Goal: Information Seeking & Learning: Learn about a topic

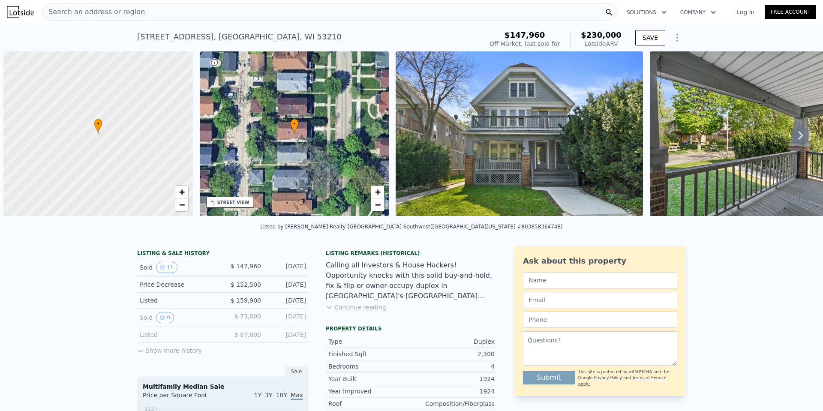
scroll to position [0, 3]
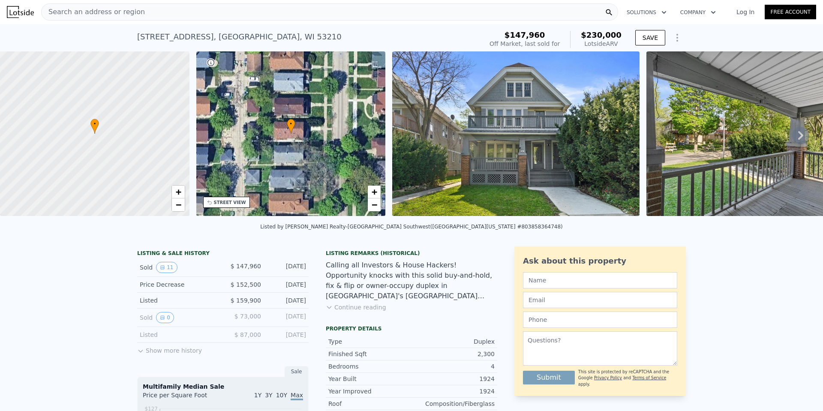
click at [497, 164] on img at bounding box center [515, 133] width 247 height 165
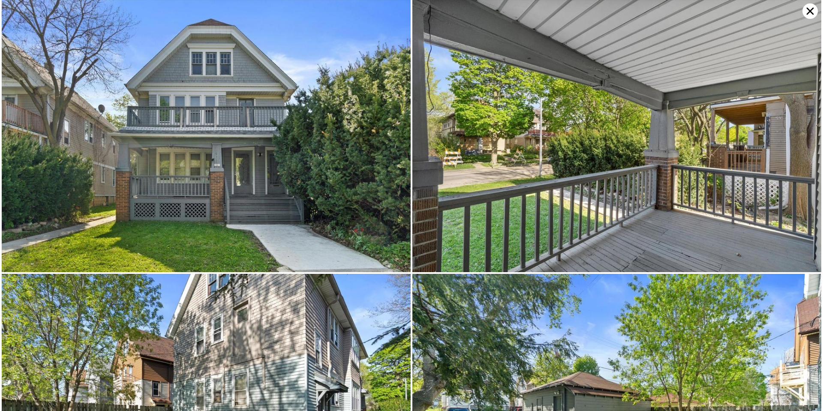
click at [330, 168] on img at bounding box center [206, 136] width 409 height 272
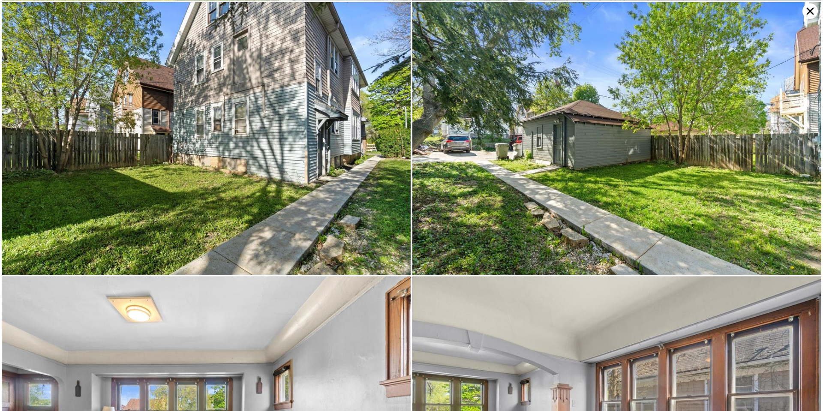
scroll to position [0, 0]
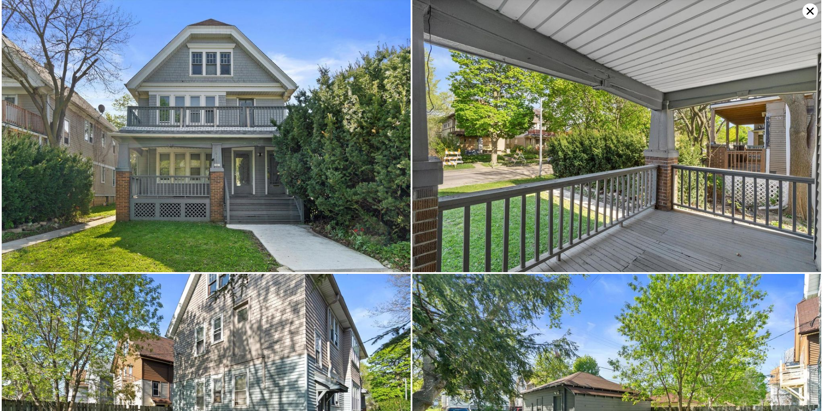
click at [808, 13] on icon at bounding box center [810, 11] width 7 height 7
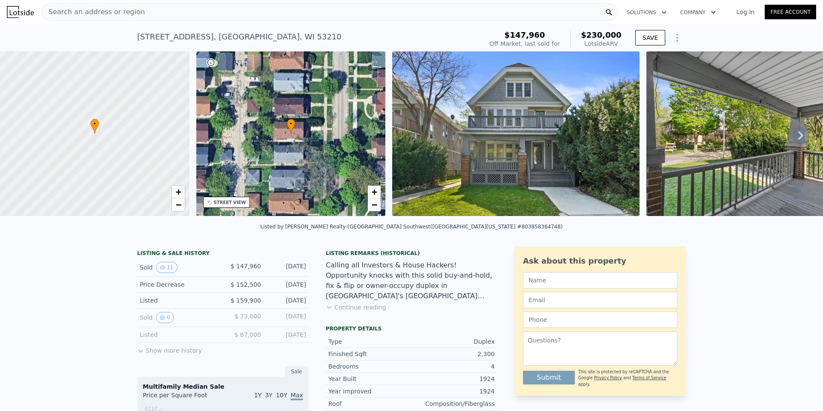
click at [549, 173] on img at bounding box center [515, 133] width 247 height 165
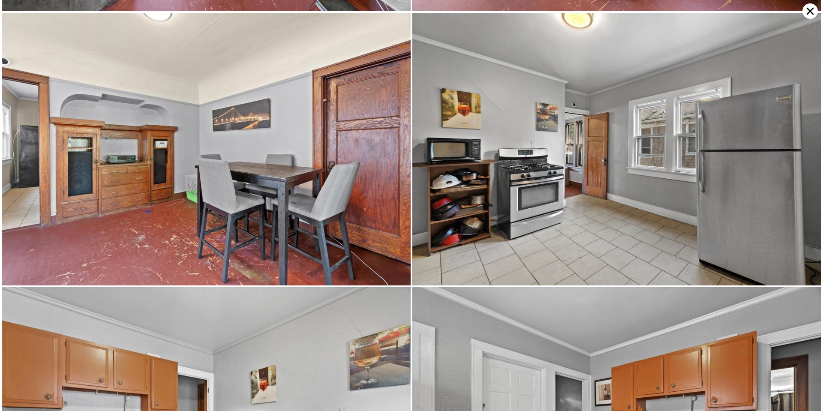
scroll to position [816, 0]
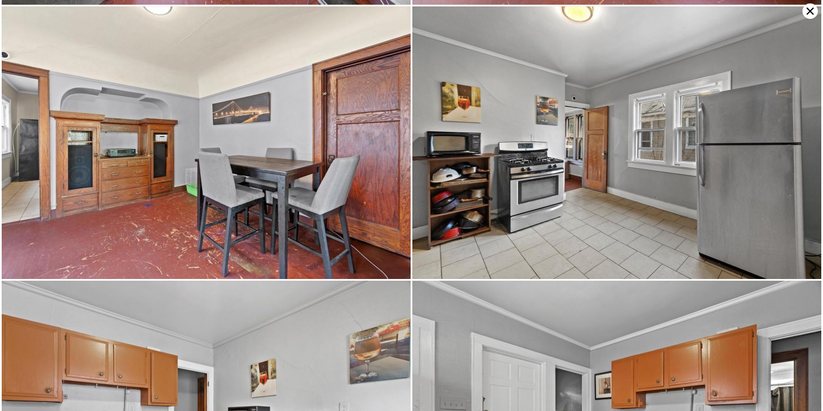
drag, startPoint x: 349, startPoint y: 222, endPoint x: 316, endPoint y: 223, distance: 33.0
click at [316, 223] on img at bounding box center [206, 142] width 409 height 272
click at [808, 10] on icon at bounding box center [809, 10] width 15 height 15
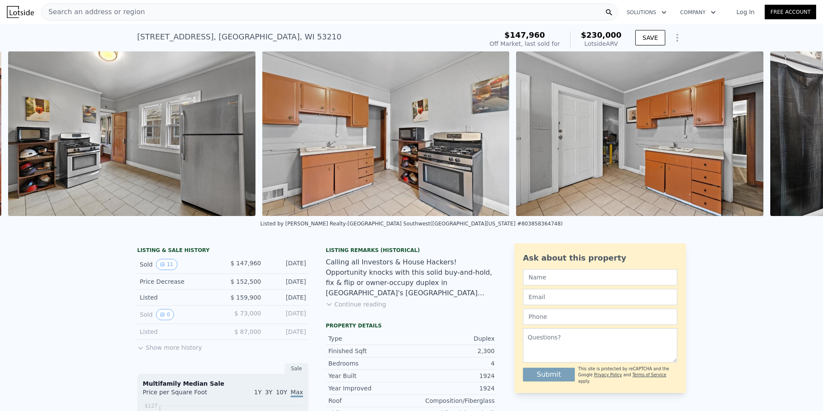
scroll to position [0, 2170]
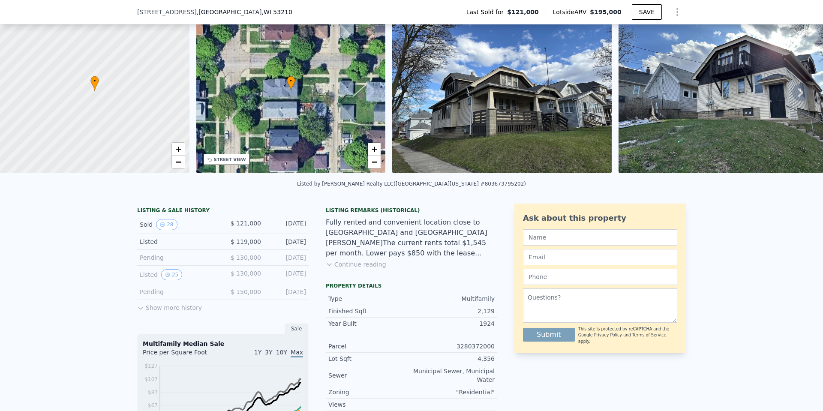
scroll to position [3, 0]
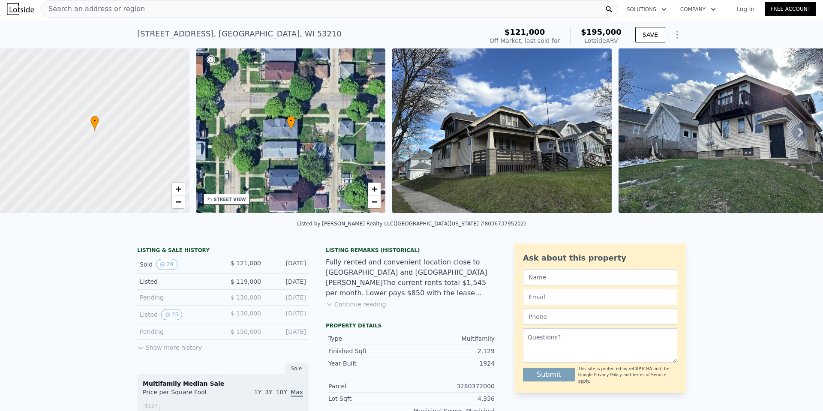
click at [468, 165] on img at bounding box center [501, 130] width 219 height 165
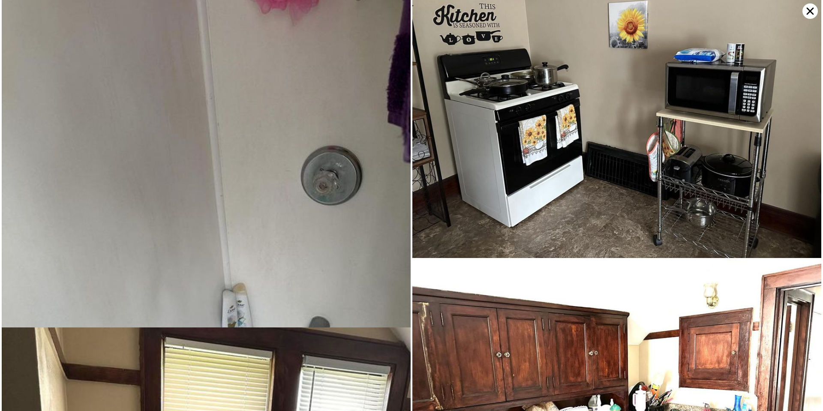
scroll to position [2191, 0]
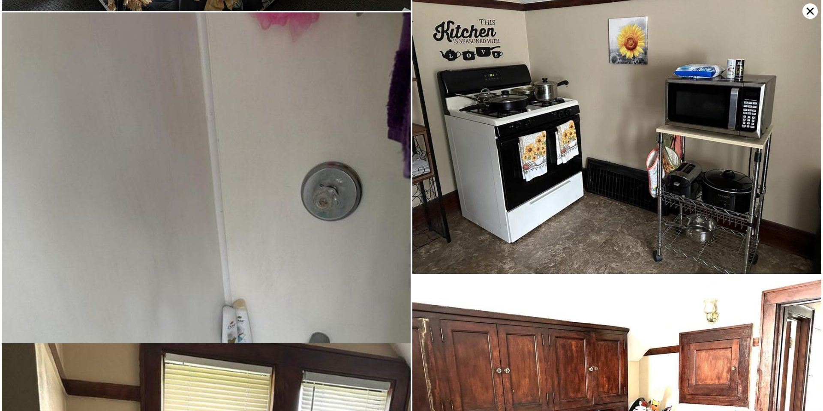
click at [281, 196] on img at bounding box center [206, 284] width 409 height 545
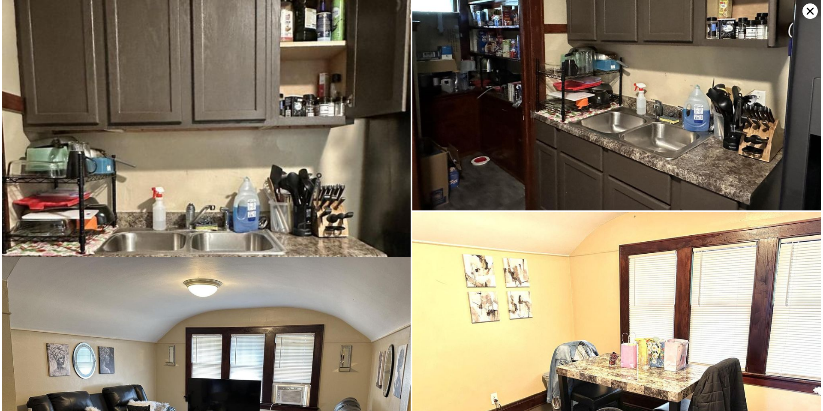
scroll to position [1249, 0]
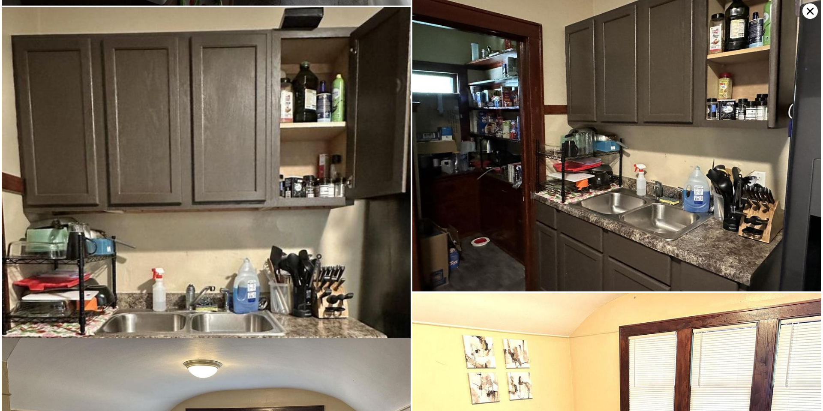
click at [805, 11] on icon at bounding box center [809, 10] width 15 height 15
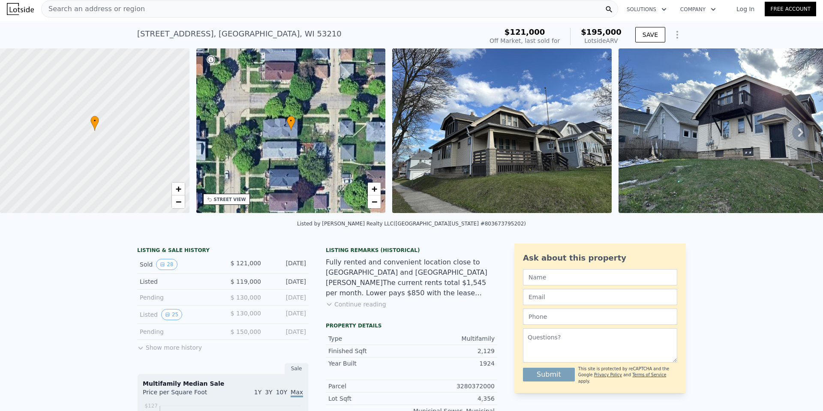
click at [263, 227] on div "Listed by [PERSON_NAME] Realty LLC ([GEOGRAPHIC_DATA][US_STATE] MLS #8036737952…" at bounding box center [411, 226] width 823 height 21
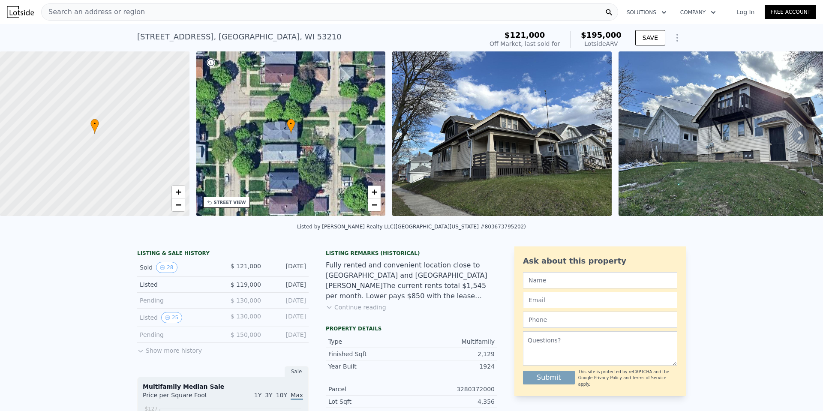
click at [276, 228] on div "Listed by [PERSON_NAME] Realty LLC ([GEOGRAPHIC_DATA][US_STATE] MLS #8036737952…" at bounding box center [411, 229] width 823 height 21
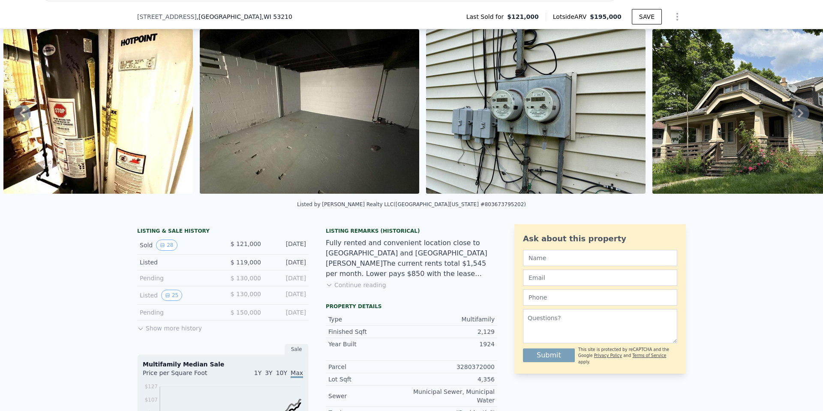
scroll to position [86, 0]
